Goal: Ask a question: Seek information or help from site administrators or community

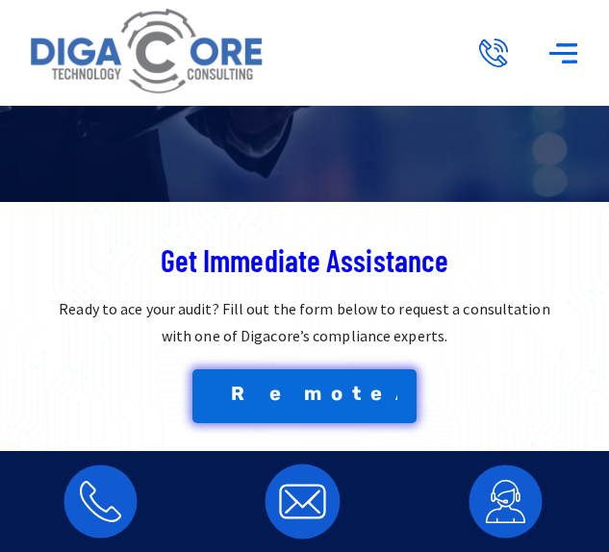
scroll to position [385, 0]
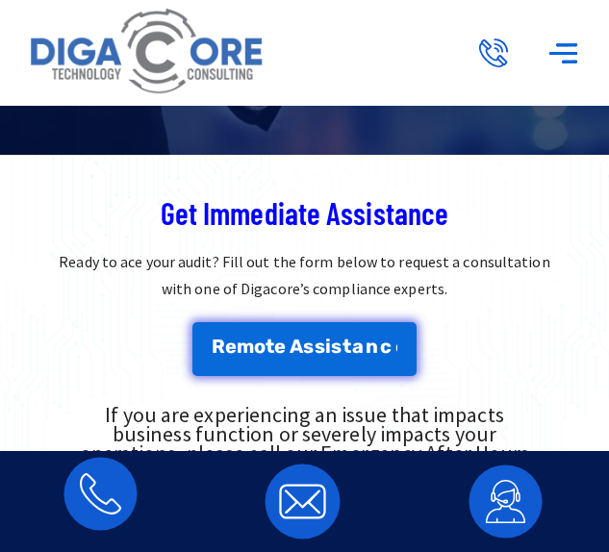
click at [105, 493] on img at bounding box center [101, 494] width 81 height 81
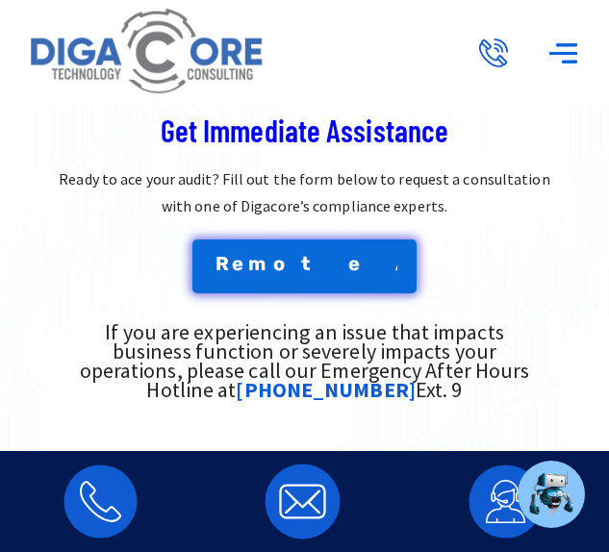
scroll to position [577, 0]
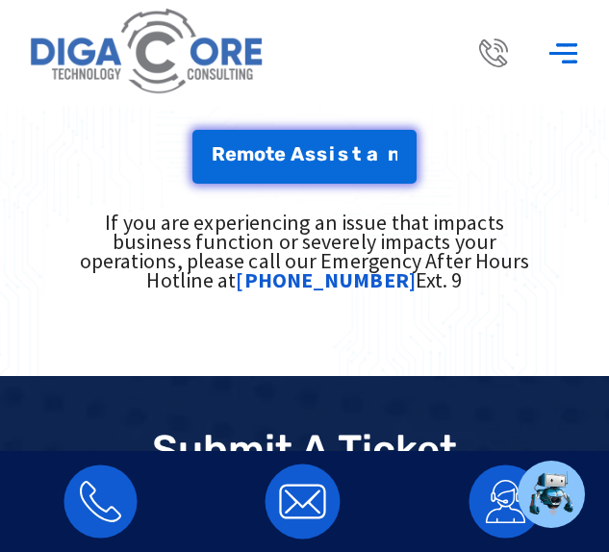
click at [495, 58] on icon at bounding box center [493, 52] width 29 height 29
click at [573, 43] on icon "Menu Toggle" at bounding box center [563, 54] width 34 height 34
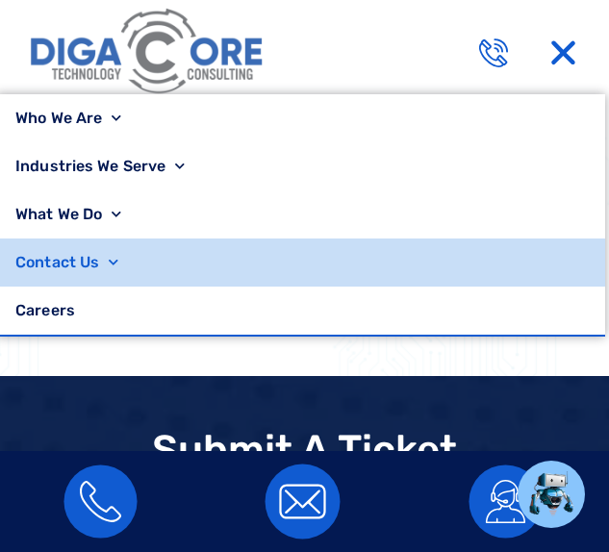
click at [56, 267] on link "Contact Us" at bounding box center [300, 263] width 609 height 48
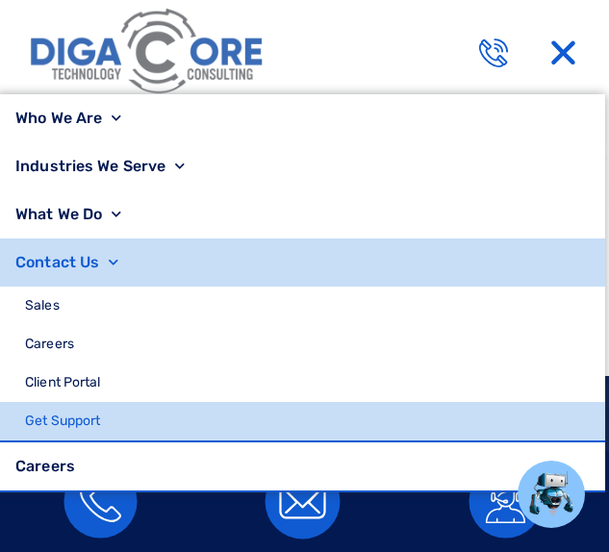
click at [87, 420] on link "Get Support" at bounding box center [300, 421] width 609 height 38
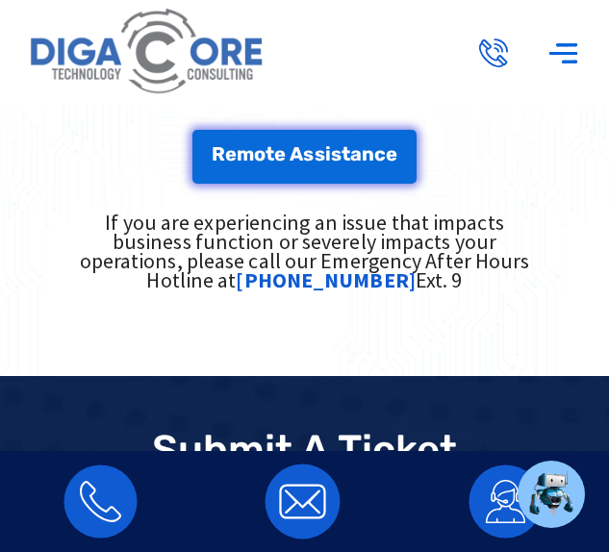
type input "*****"
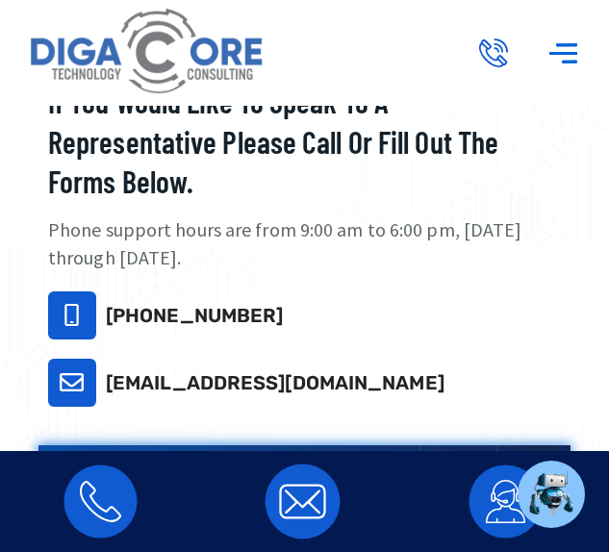
scroll to position [577, 0]
